Goal: Information Seeking & Learning: Learn about a topic

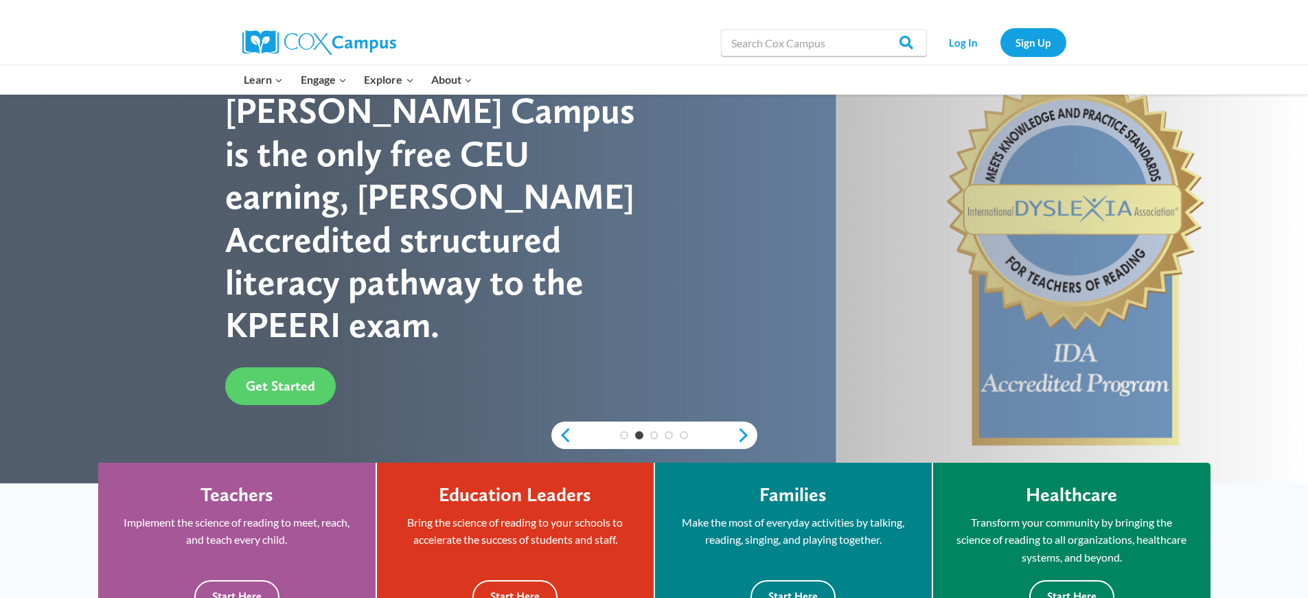
scroll to position [41, 0]
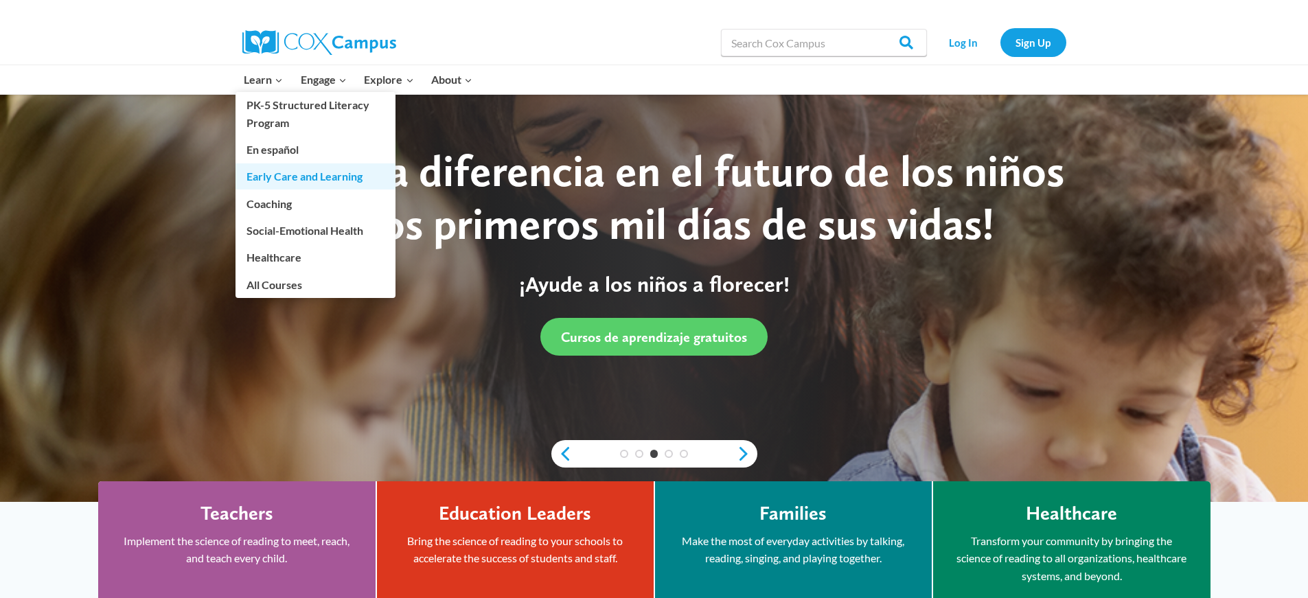
click at [264, 175] on link "Early Care and Learning" at bounding box center [315, 176] width 160 height 26
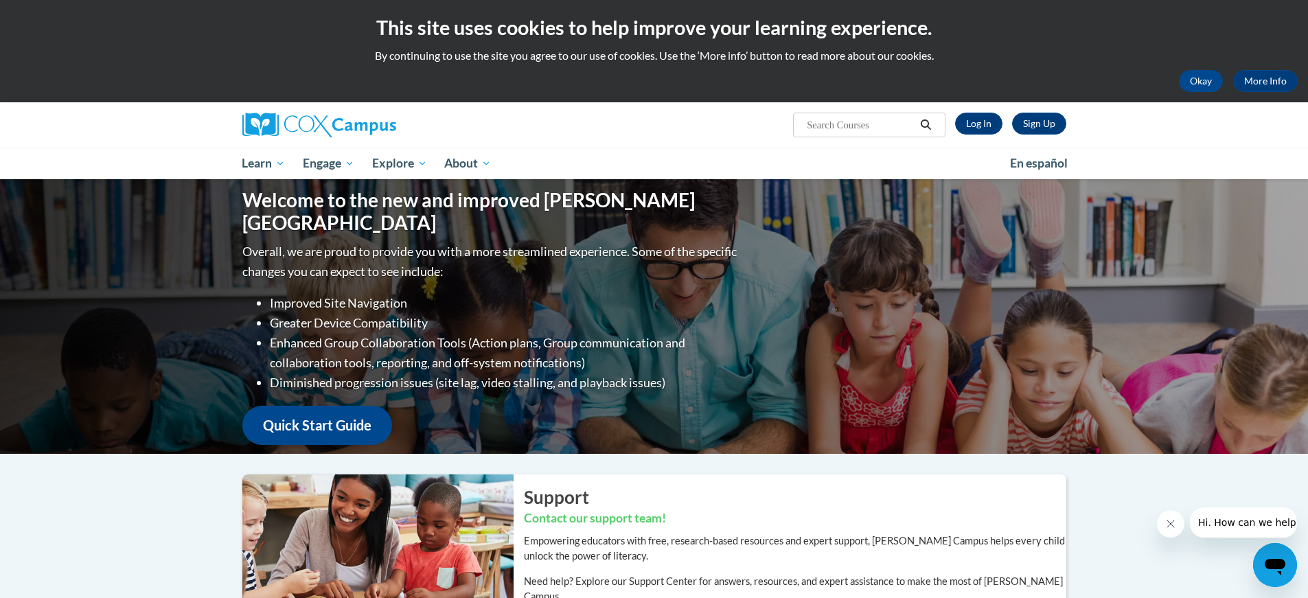
scroll to position [523, 0]
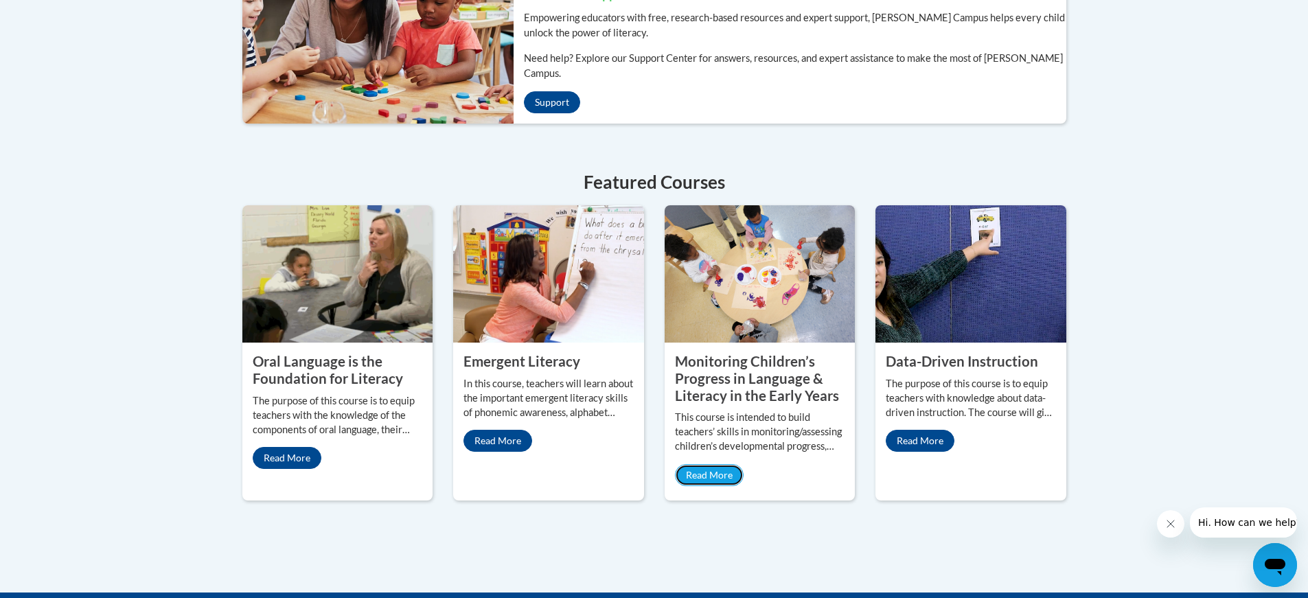
drag, startPoint x: 730, startPoint y: 456, endPoint x: 754, endPoint y: 446, distance: 25.2
click at [730, 464] on link "Read More" at bounding box center [709, 475] width 69 height 22
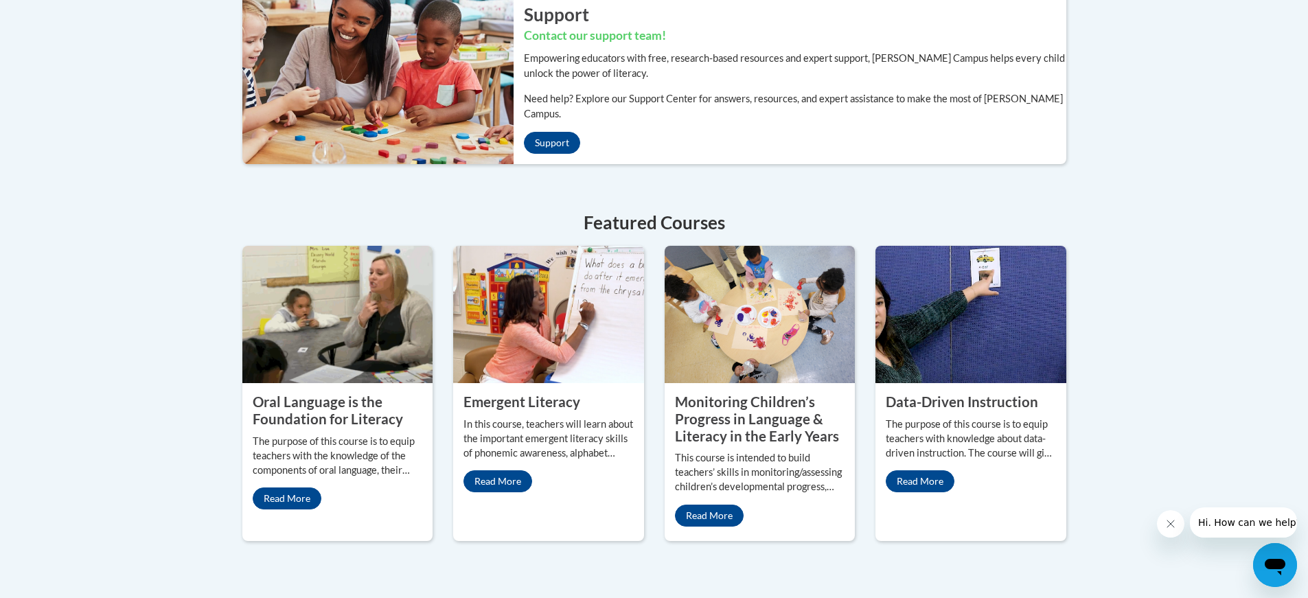
scroll to position [497, 0]
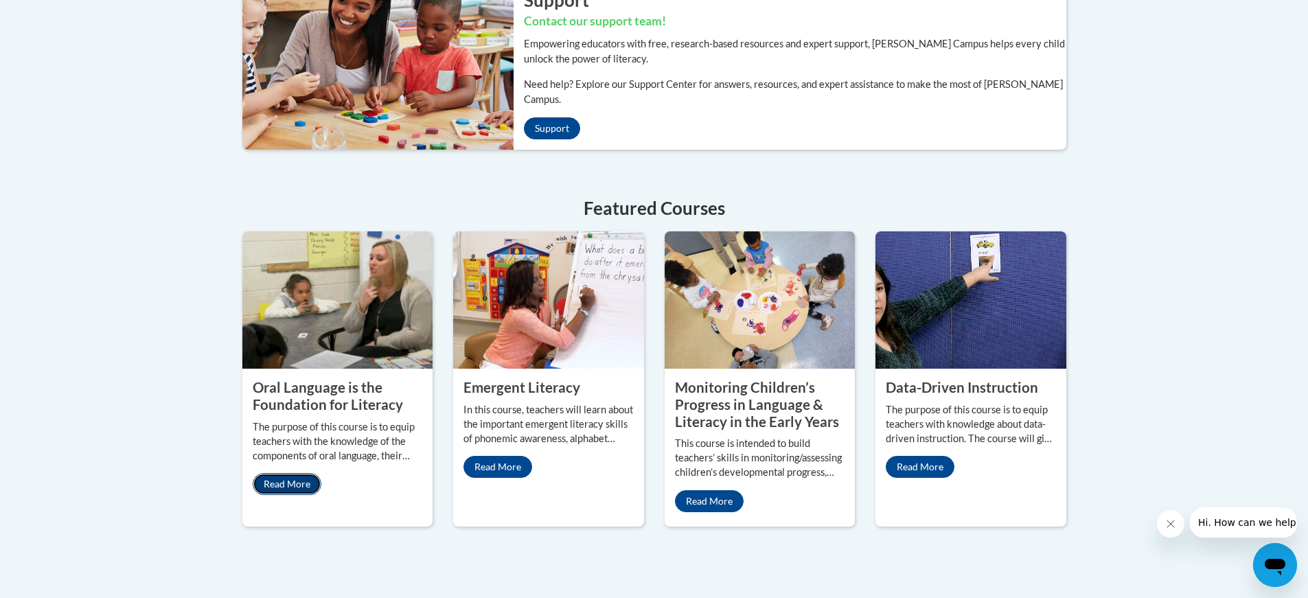
click at [302, 473] on link "Read More" at bounding box center [287, 484] width 69 height 22
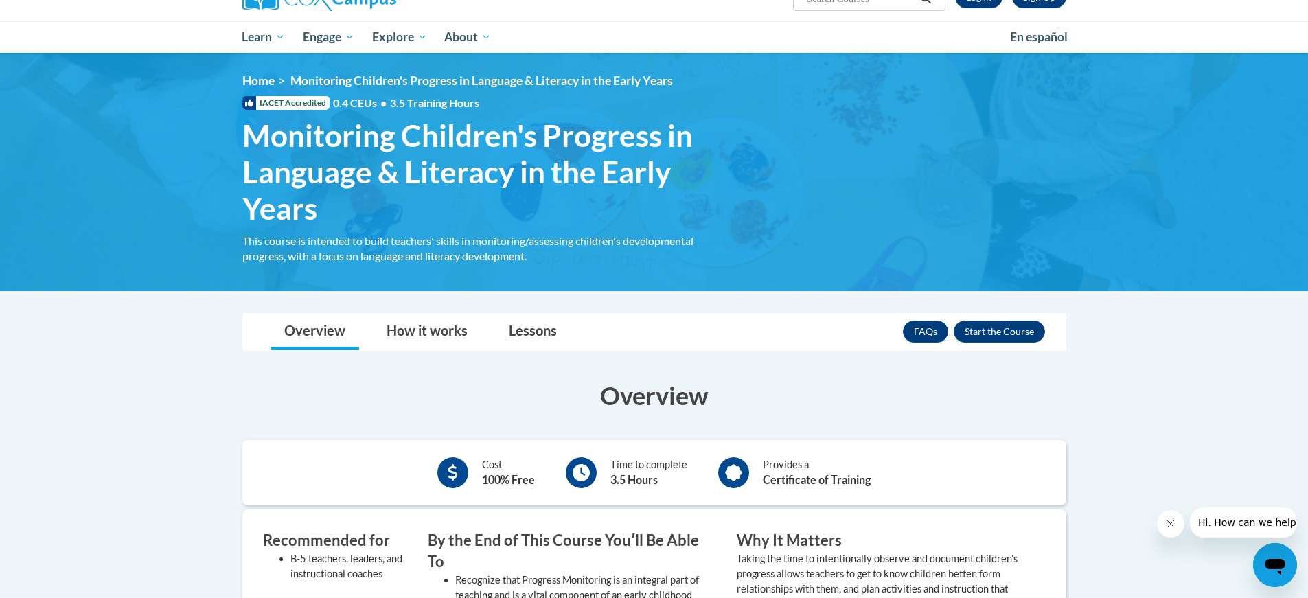
scroll to position [124, 0]
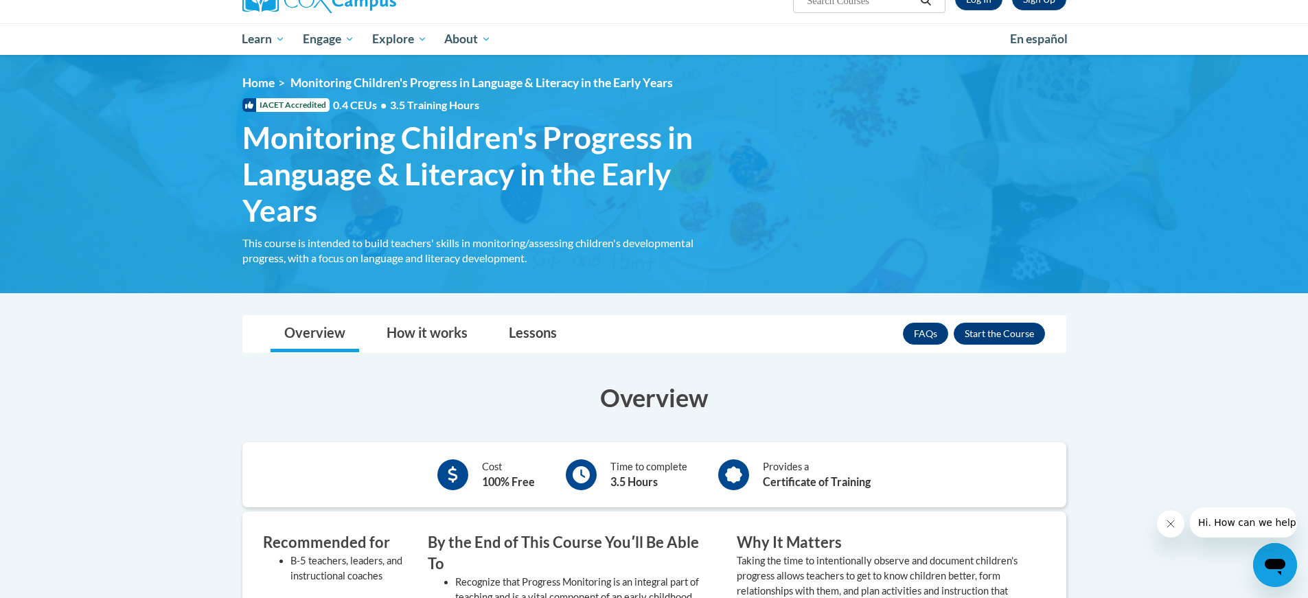
click at [1307, 113] on html "This site uses cookies to help improve your learning experience. By continuing …" at bounding box center [654, 175] width 1308 height 598
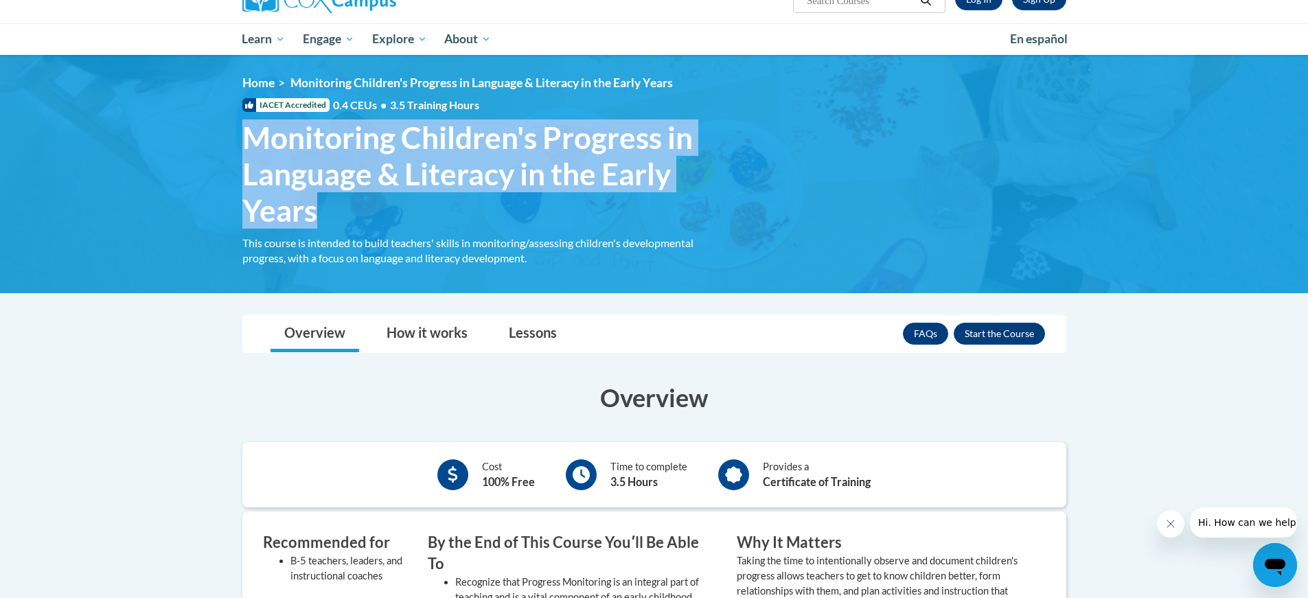
drag, startPoint x: 321, startPoint y: 216, endPoint x: 244, endPoint y: 141, distance: 106.8
click at [244, 141] on span "Monitoring Children's Progress in Language & Literacy in the Early Years" at bounding box center [479, 173] width 474 height 108
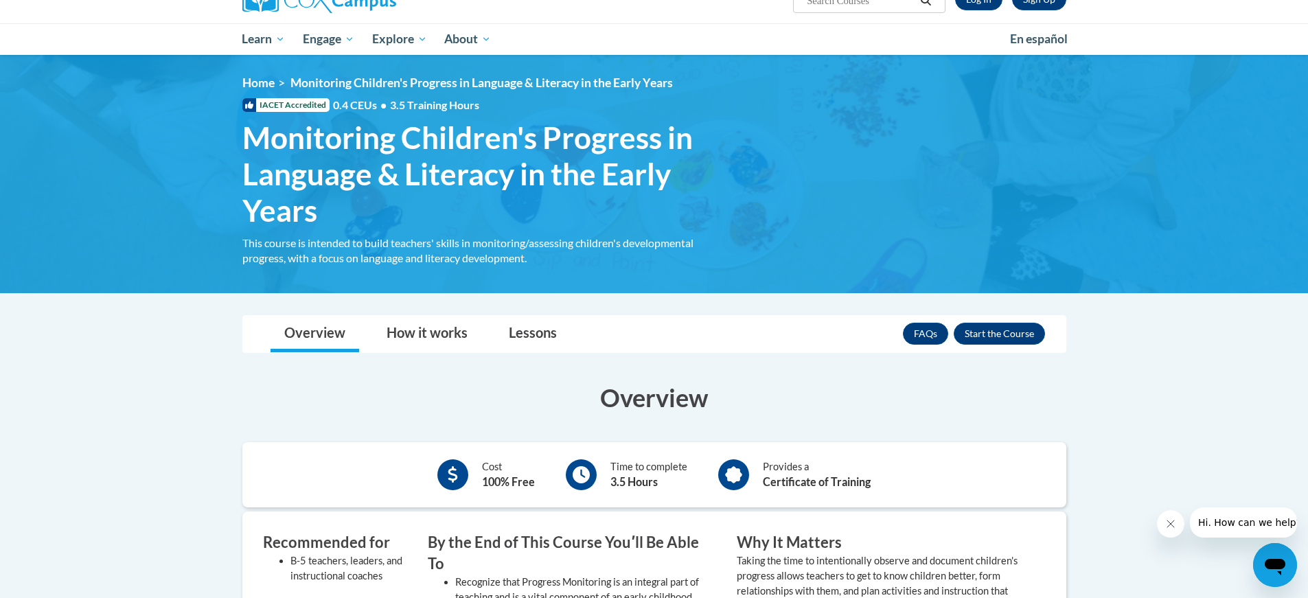
drag, startPoint x: 255, startPoint y: 141, endPoint x: 222, endPoint y: 332, distance: 194.3
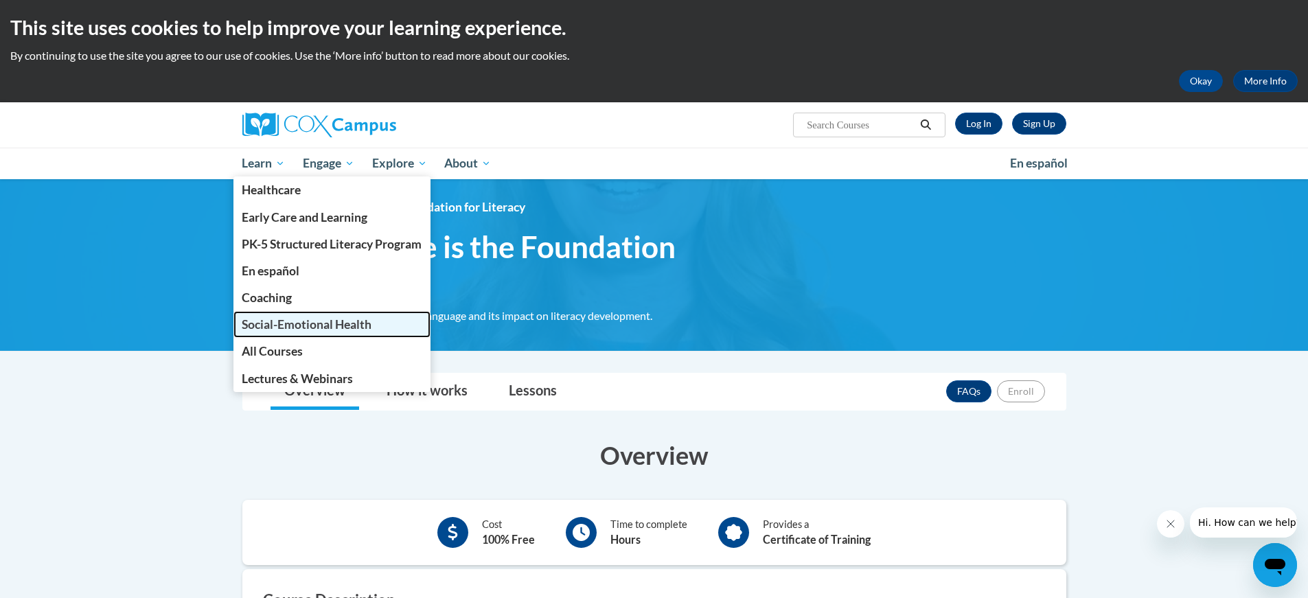
click at [291, 325] on span "Social-Emotional Health" at bounding box center [307, 324] width 130 height 14
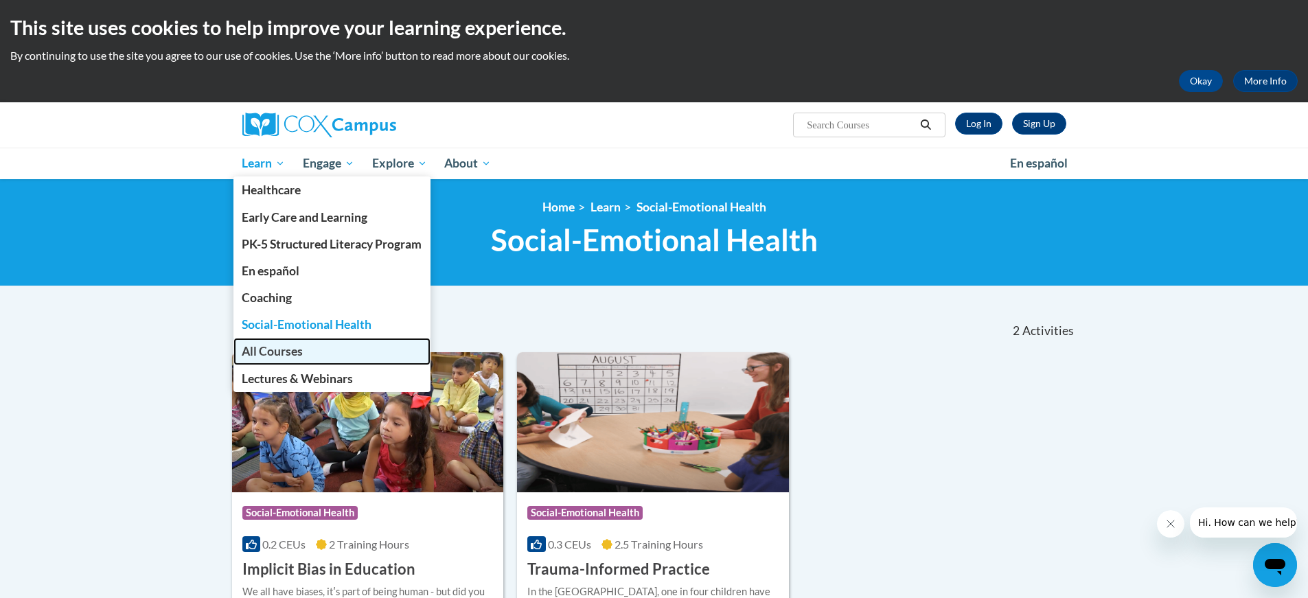
click at [247, 355] on span "All Courses" at bounding box center [272, 351] width 61 height 14
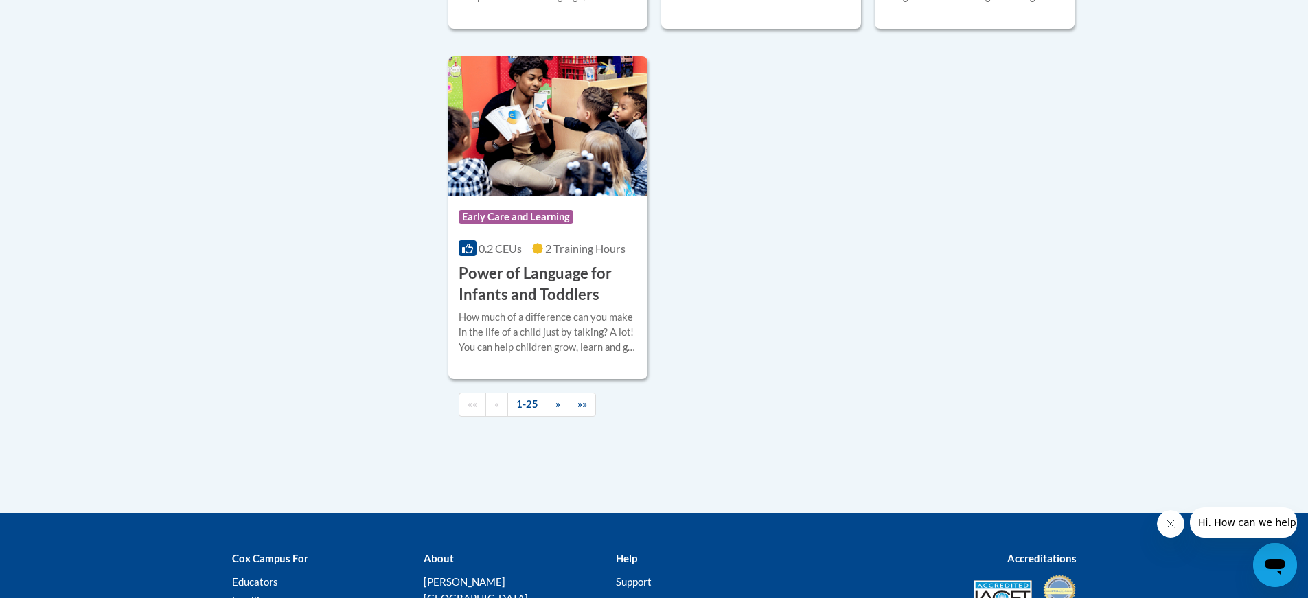
scroll to position [3239, 0]
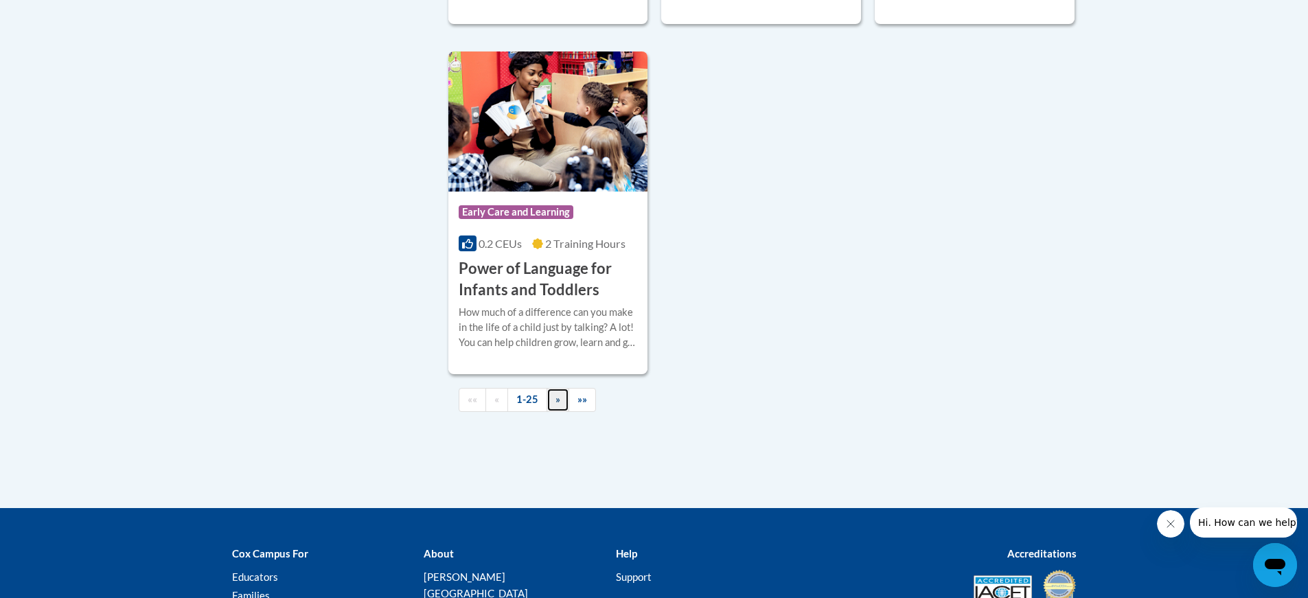
click at [556, 405] on span "»" at bounding box center [557, 399] width 5 height 12
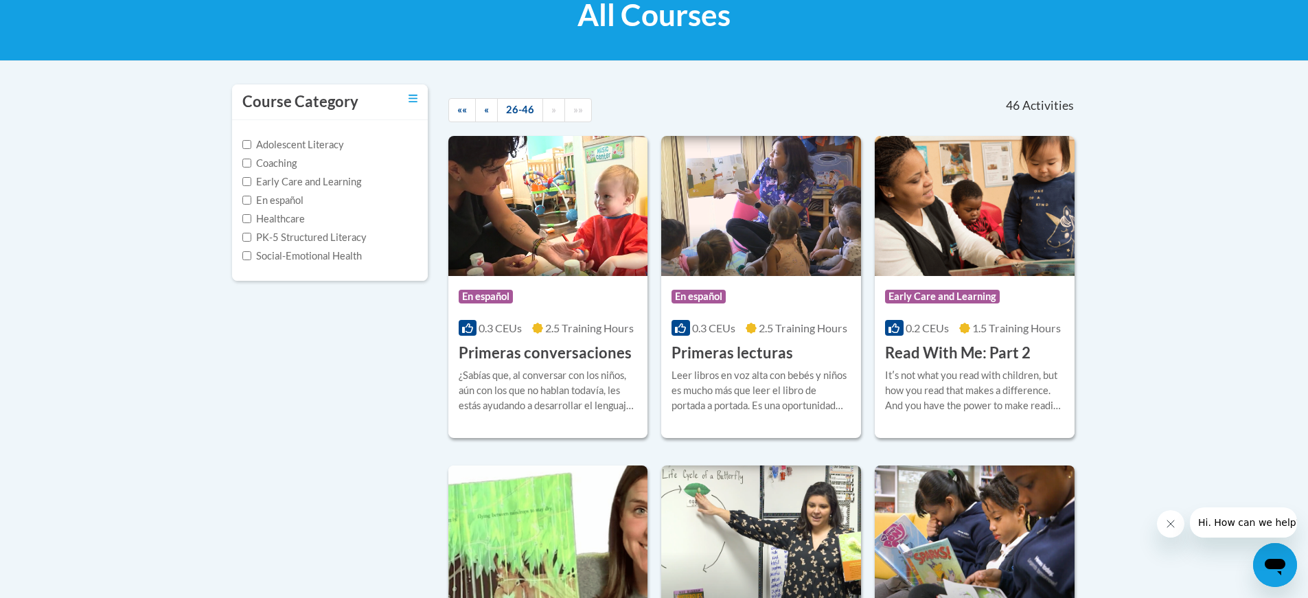
scroll to position [258, 0]
